Goal: Use online tool/utility: Utilize a website feature to perform a specific function

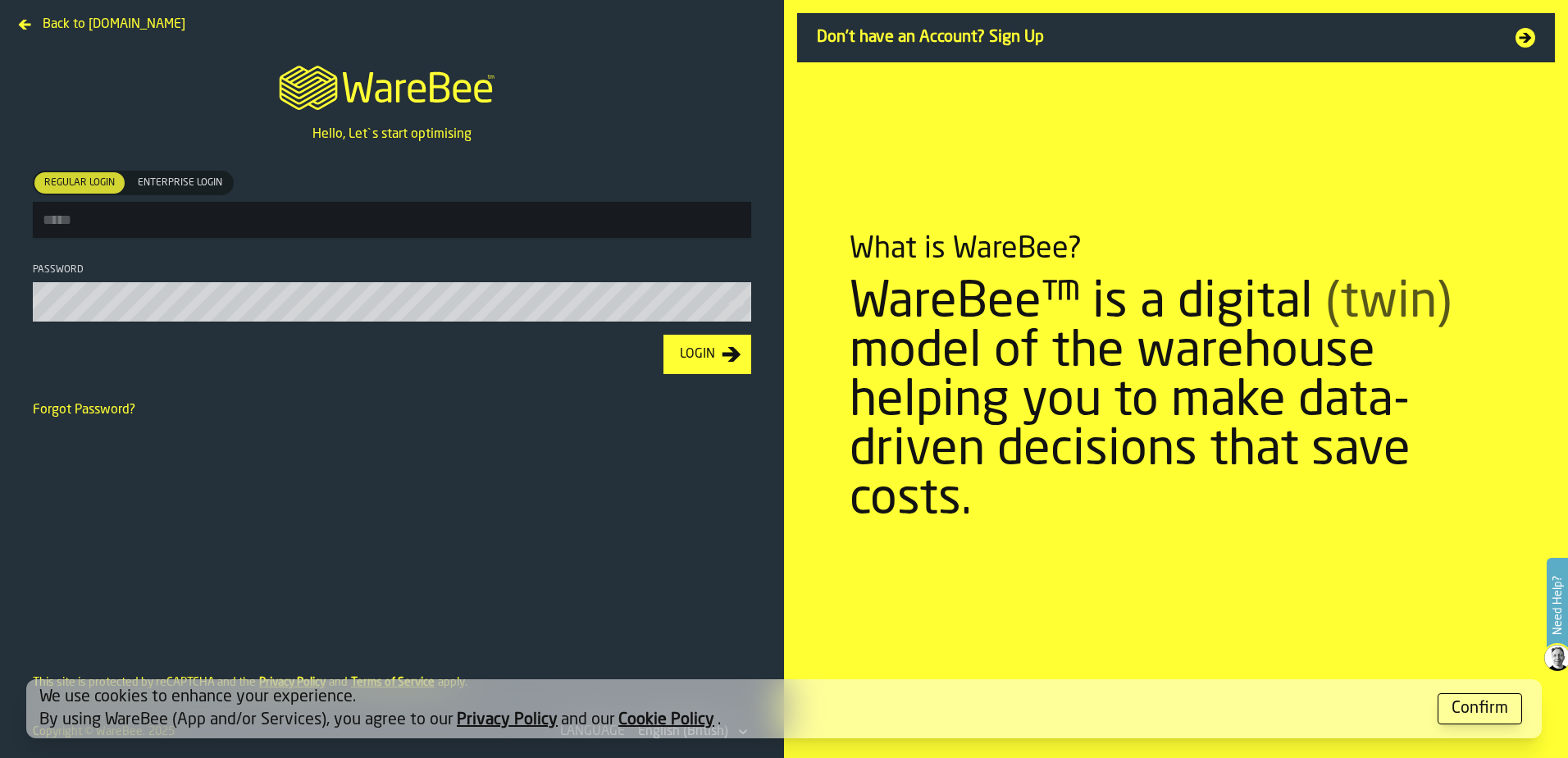
type input "**********"
click at [671, 370] on button "Login" at bounding box center [708, 354] width 88 height 40
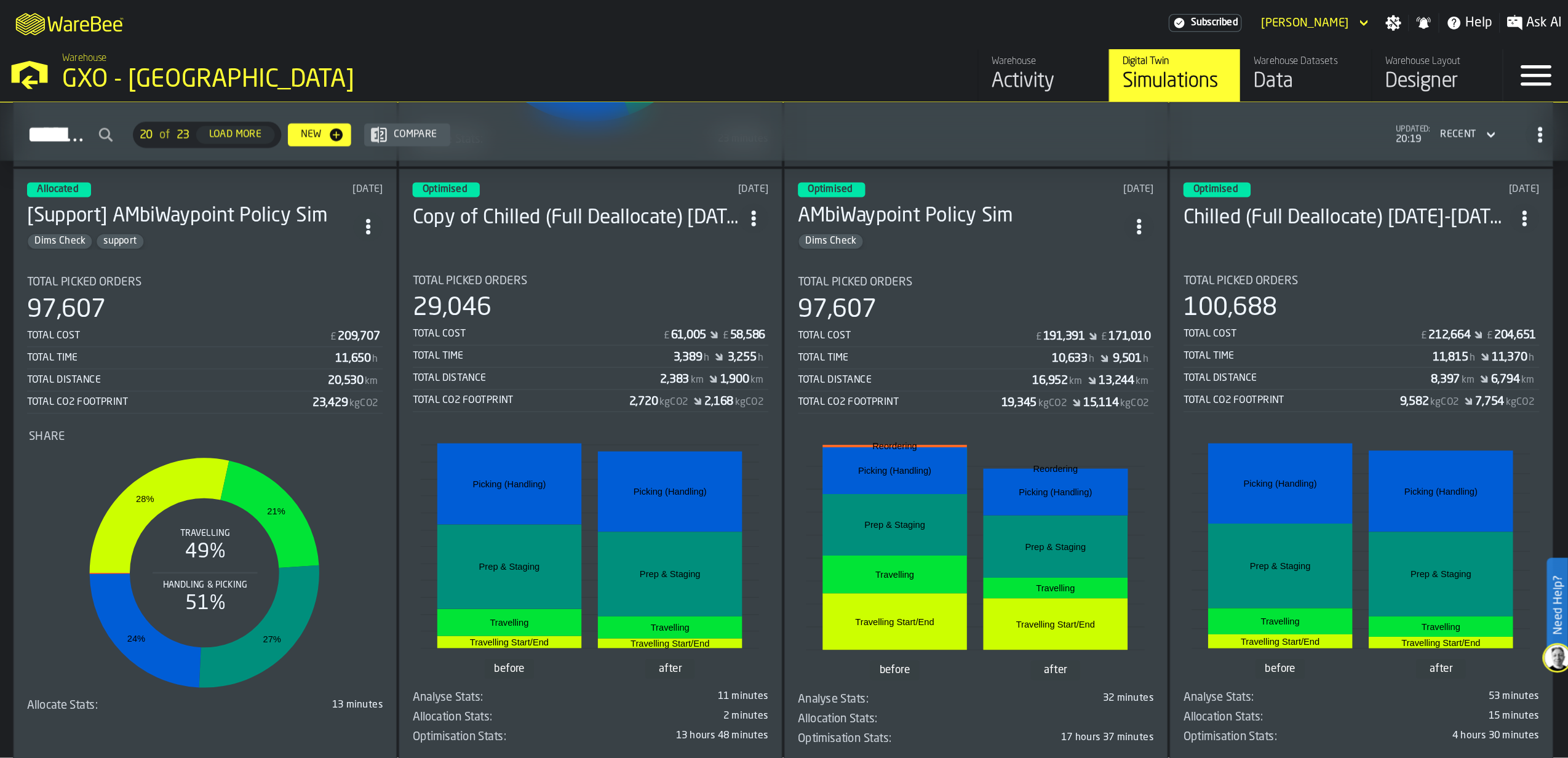
scroll to position [922, 0]
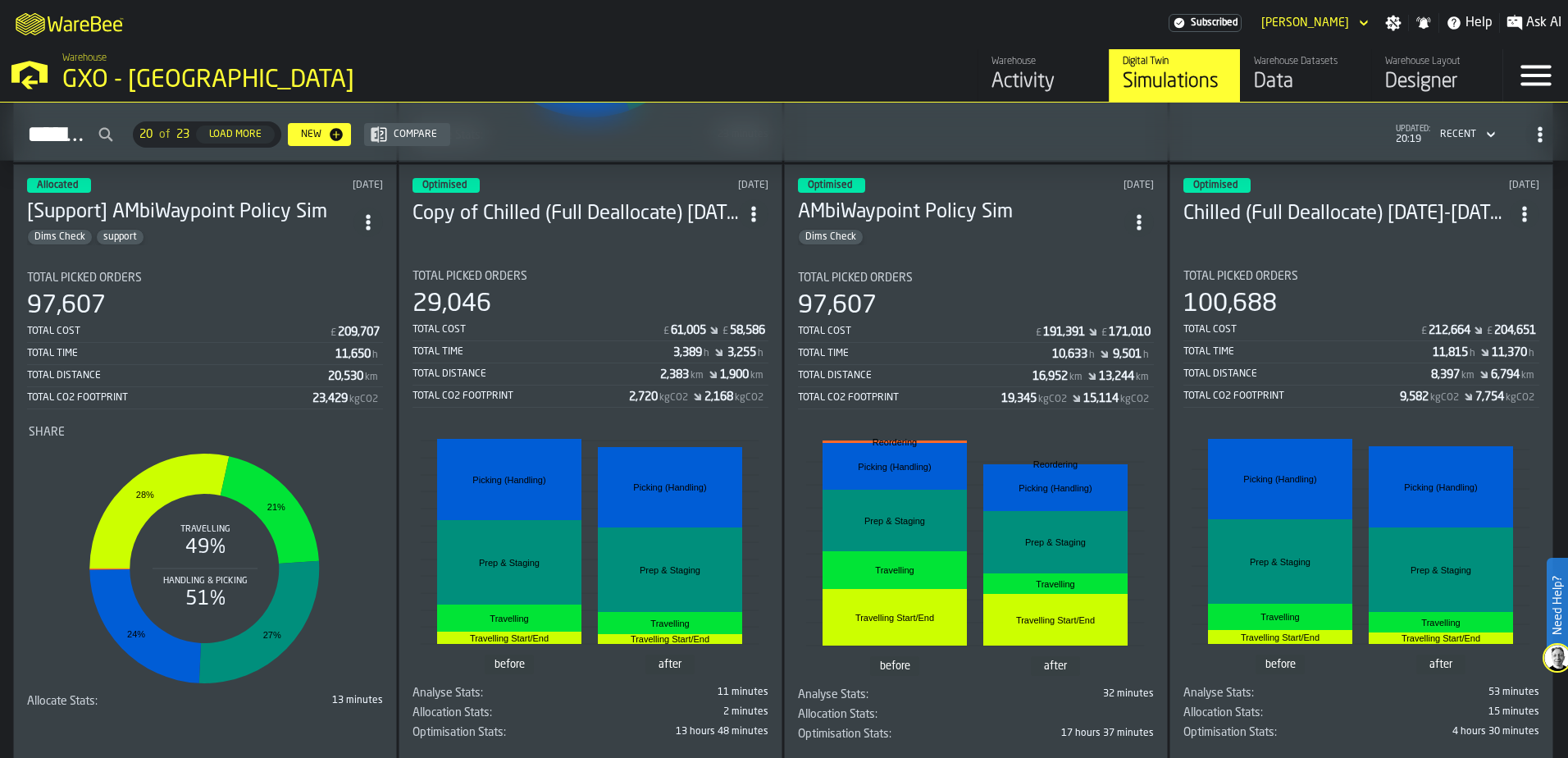
click at [605, 303] on div "29,046" at bounding box center [590, 304] width 356 height 30
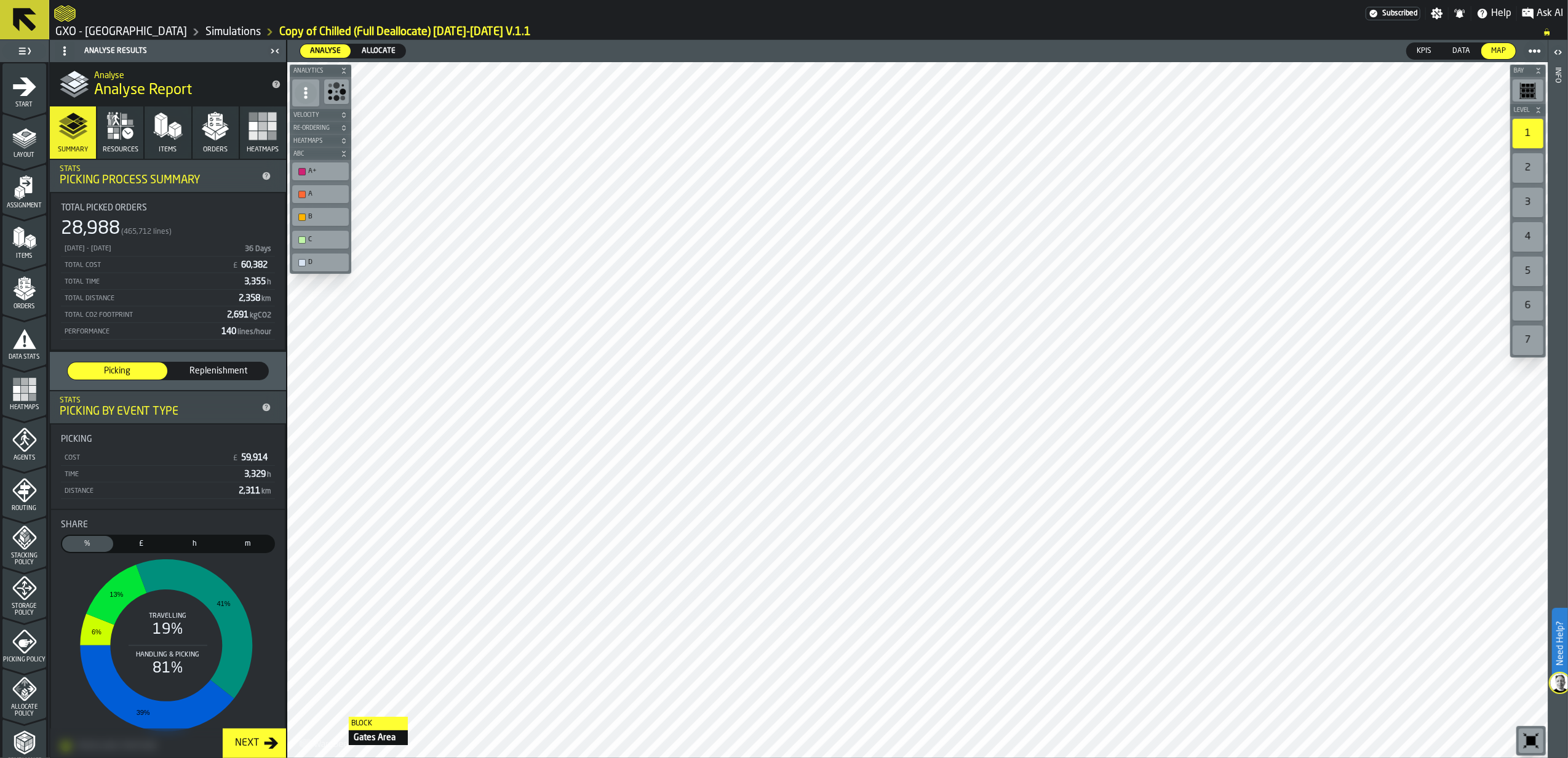
click at [252, 568] on div "Next" at bounding box center [246, 743] width 34 height 15
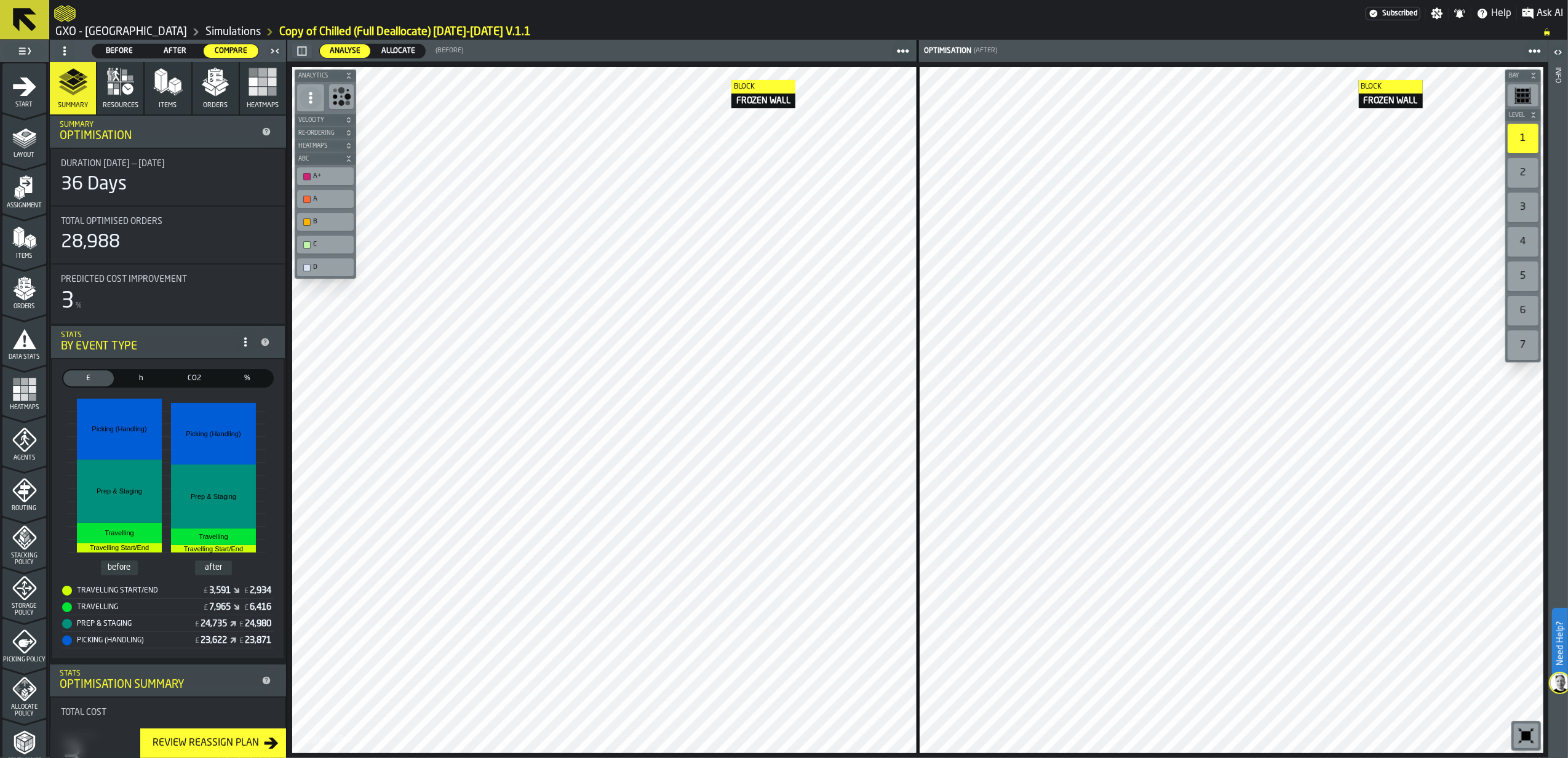
click at [252, 568] on div "Review Reassign Plan" at bounding box center [206, 743] width 116 height 15
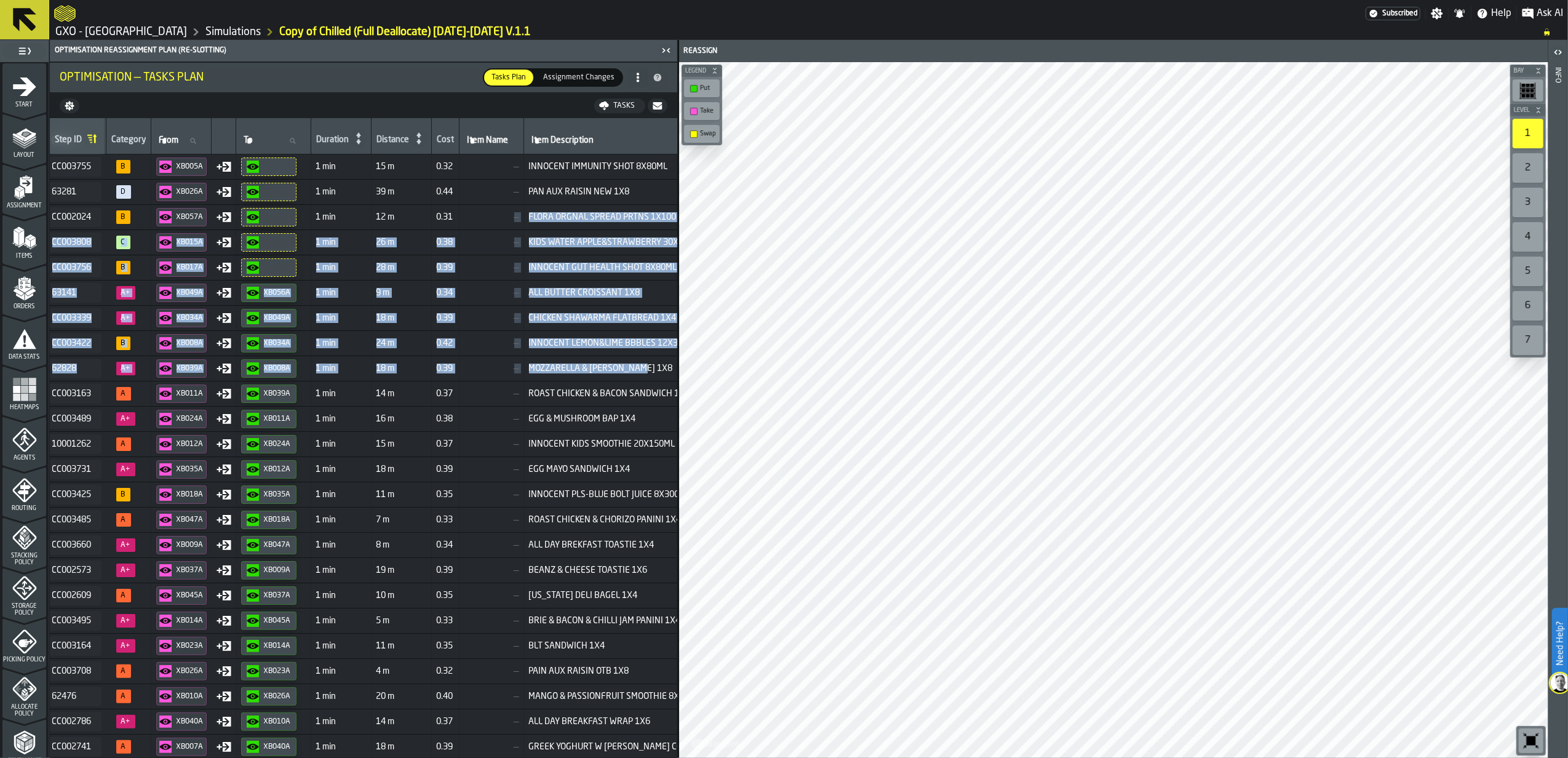
drag, startPoint x: 673, startPoint y: 224, endPoint x: 665, endPoint y: 371, distance: 147.2
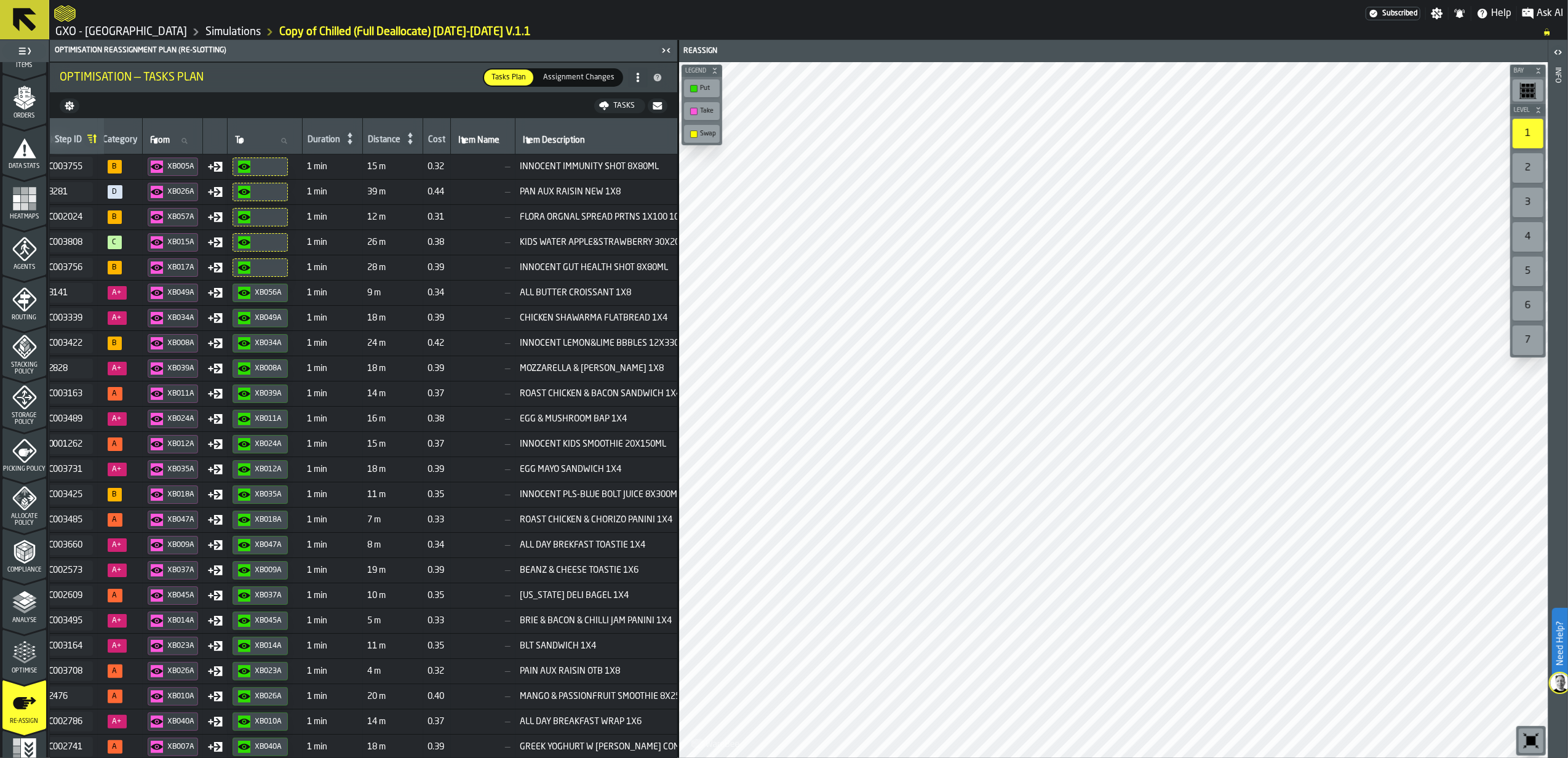
scroll to position [214, 0]
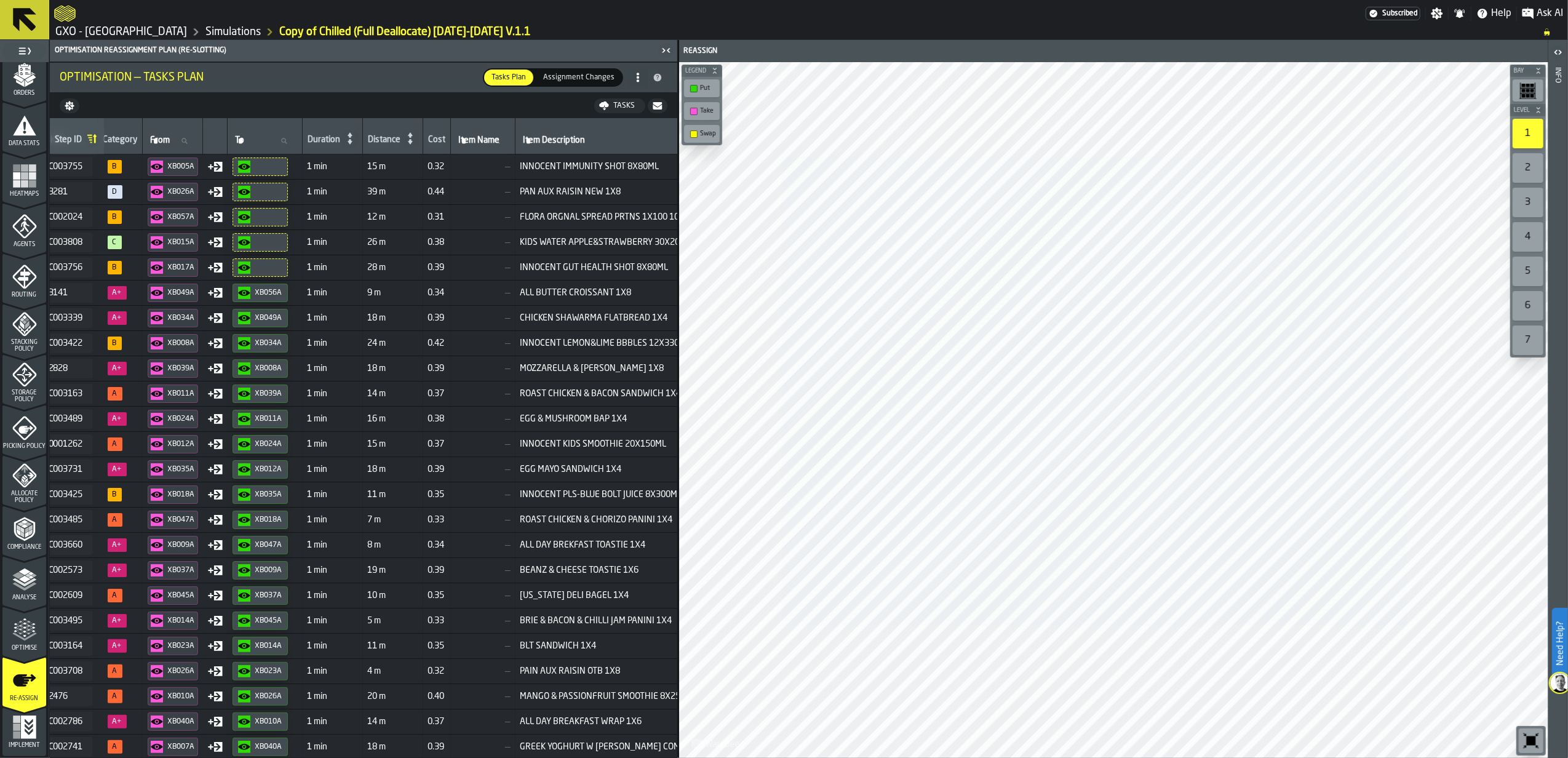
click at [18, 568] on span "Implement" at bounding box center [24, 745] width 44 height 7
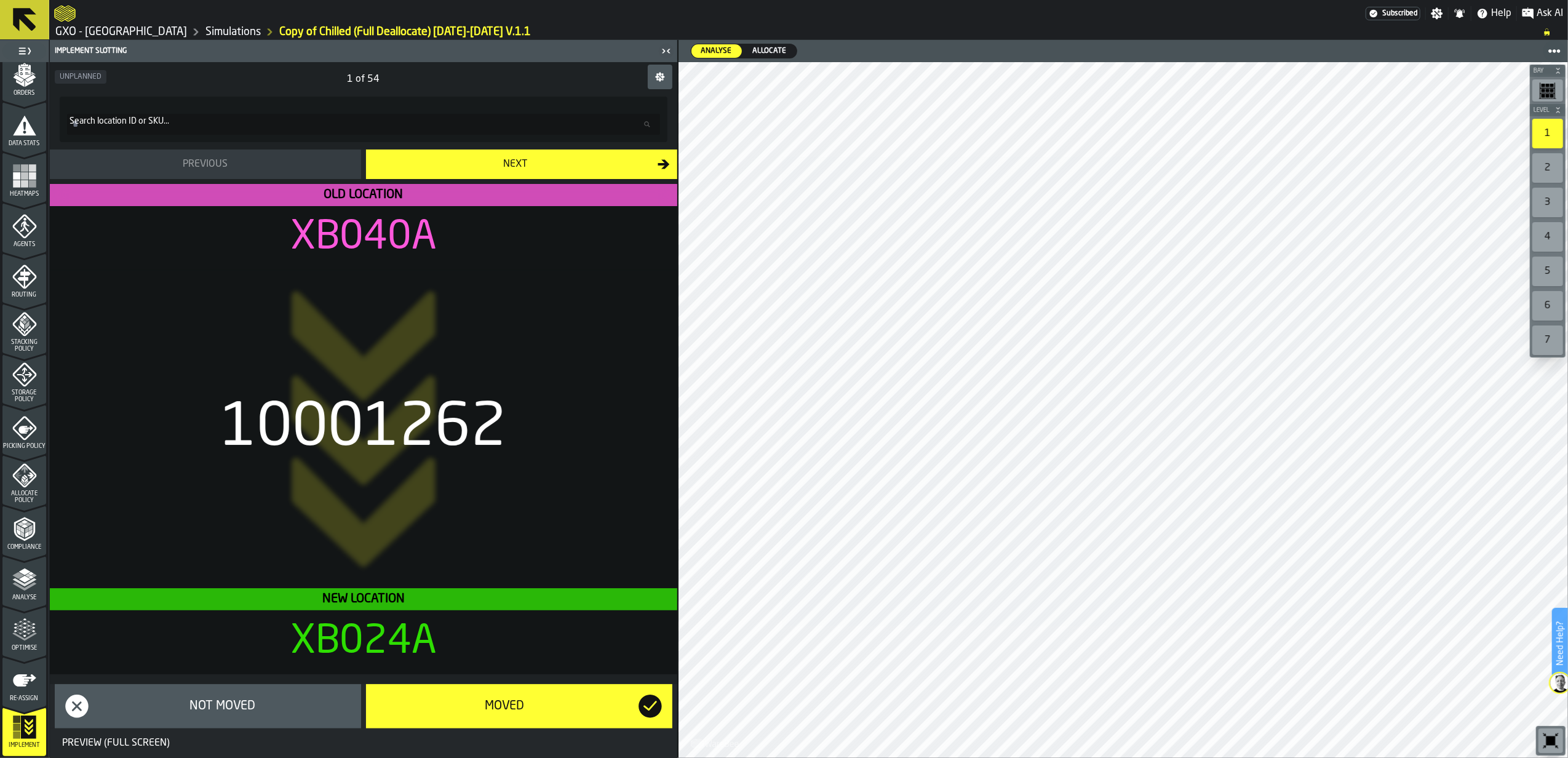
click at [37, 16] on icon at bounding box center [25, 20] width 30 height 30
